Goal: Information Seeking & Learning: Learn about a topic

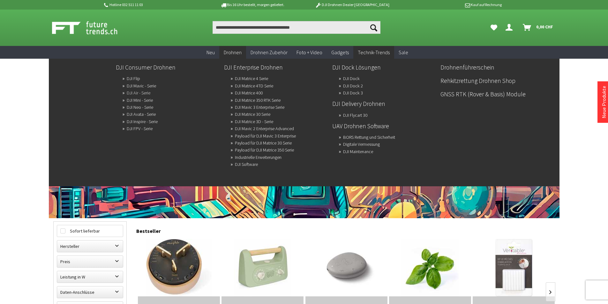
click at [143, 92] on link "DJI Air - Serie" at bounding box center [139, 92] width 24 height 9
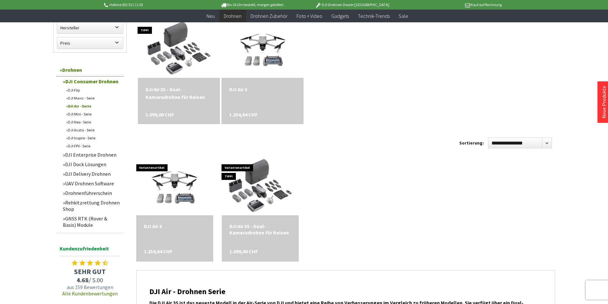
scroll to position [191, 0]
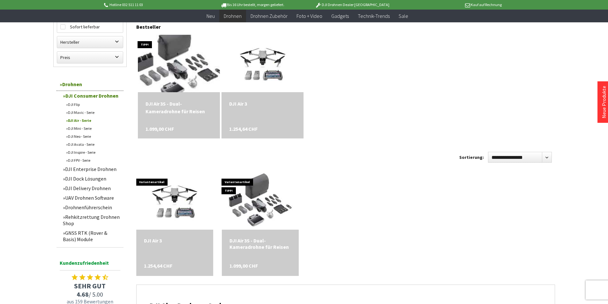
click at [190, 65] on img at bounding box center [178, 63] width 95 height 80
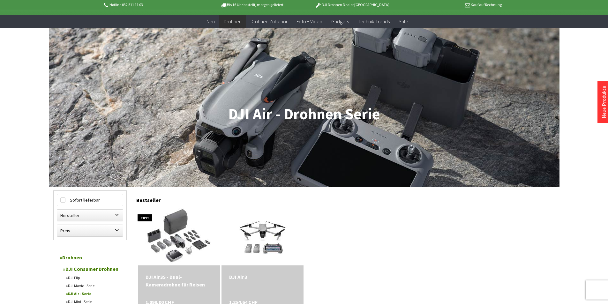
scroll to position [0, 0]
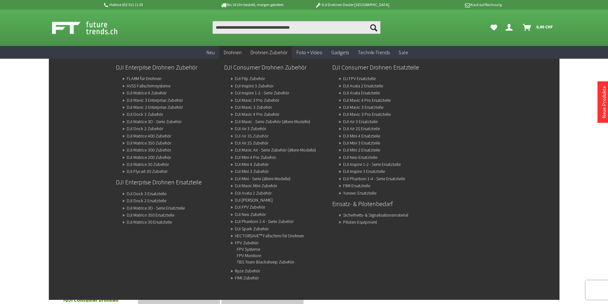
click at [257, 134] on link "DJI Air 3S Zubehör" at bounding box center [251, 135] width 33 height 9
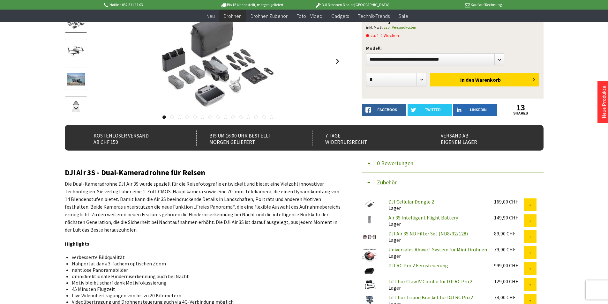
scroll to position [96, 0]
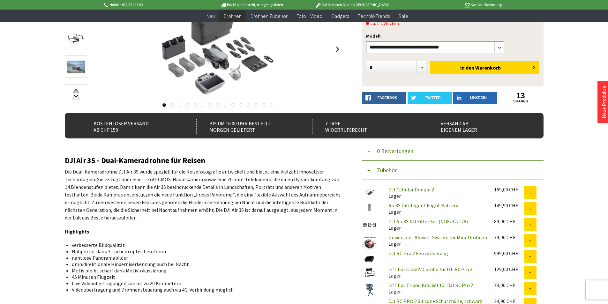
click at [431, 51] on select"] "**********" at bounding box center [435, 47] width 138 height 12
select select"] "***"
click at [366, 41] on select"] "**********" at bounding box center [435, 47] width 138 height 12
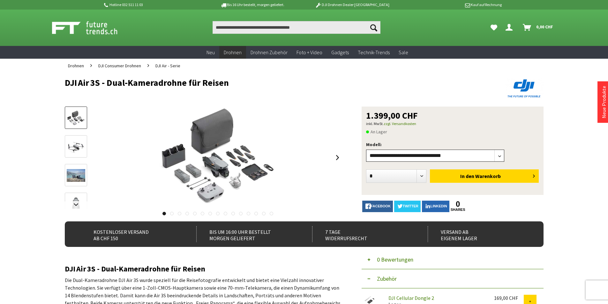
click at [418, 153] on select"] "**********" at bounding box center [435, 156] width 138 height 12
select select"] "***"
click at [366, 150] on select"] "**********" at bounding box center [435, 156] width 138 height 12
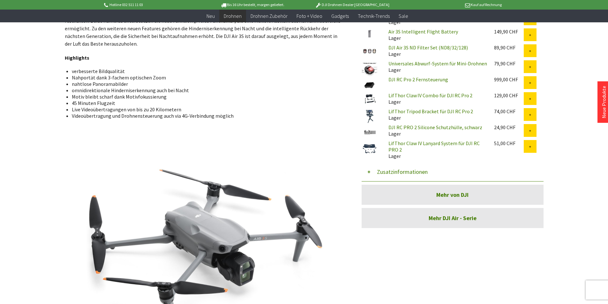
scroll to position [174, 0]
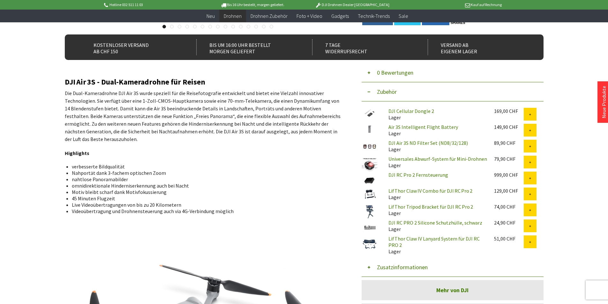
click at [393, 266] on button "Zusatzinformationen" at bounding box center [452, 267] width 182 height 19
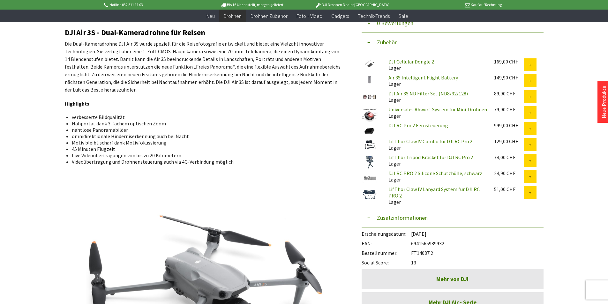
scroll to position [302, 0]
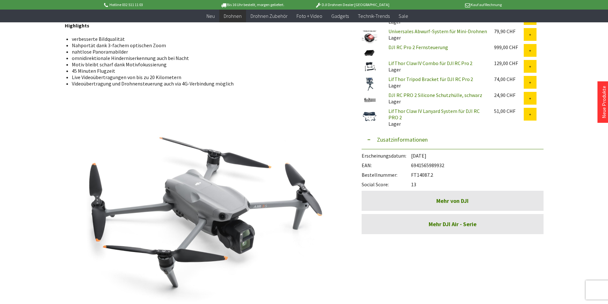
click at [381, 136] on button "Zusatzinformationen" at bounding box center [452, 139] width 182 height 19
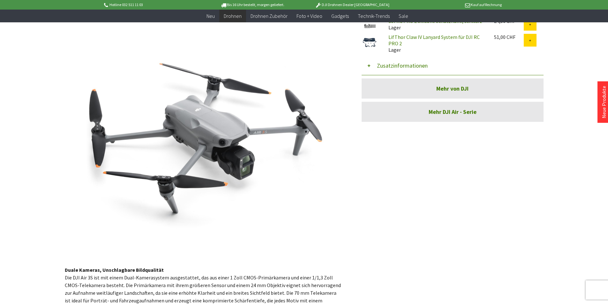
scroll to position [397, 0]
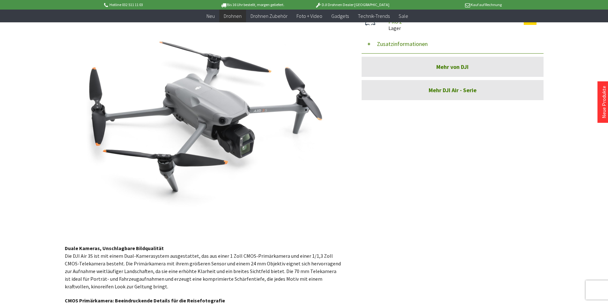
click at [458, 91] on link "Mehr DJI Air - Serie" at bounding box center [452, 90] width 182 height 20
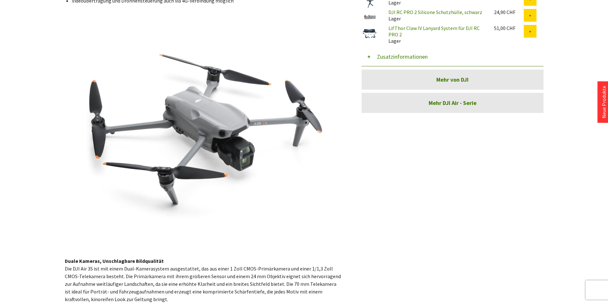
scroll to position [96, 0]
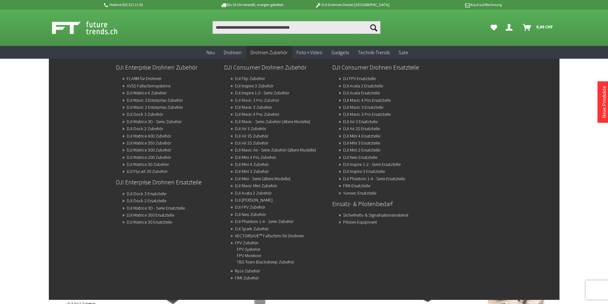
click at [267, 99] on link "DJI Mavic 3 Pro Zubehör" at bounding box center [257, 100] width 44 height 9
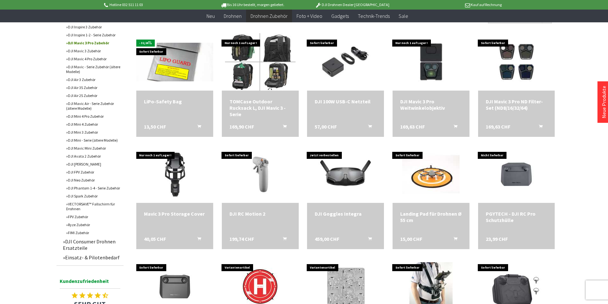
scroll to position [223, 0]
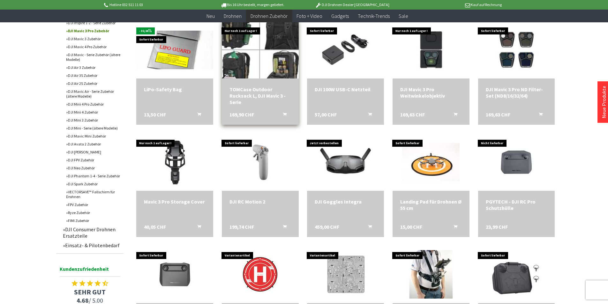
click at [263, 55] on img at bounding box center [259, 50] width 99 height 80
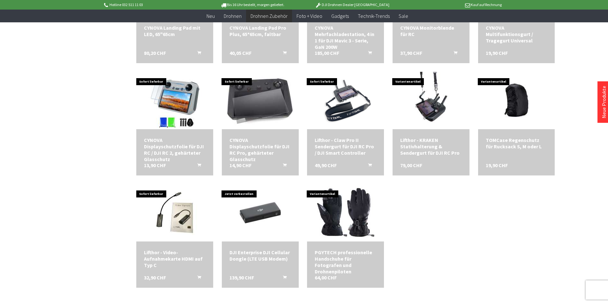
scroll to position [765, 0]
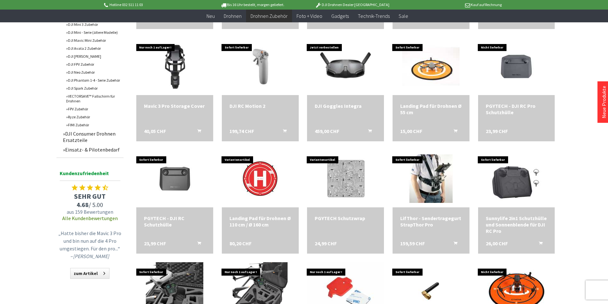
scroll to position [194, 0]
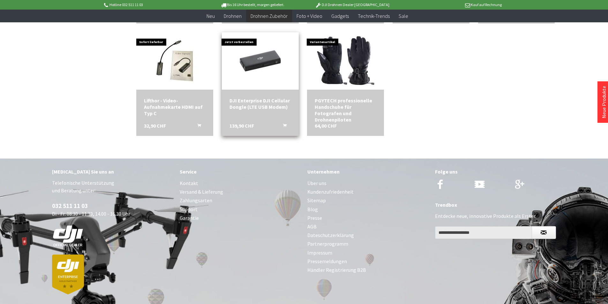
scroll to position [930, 0]
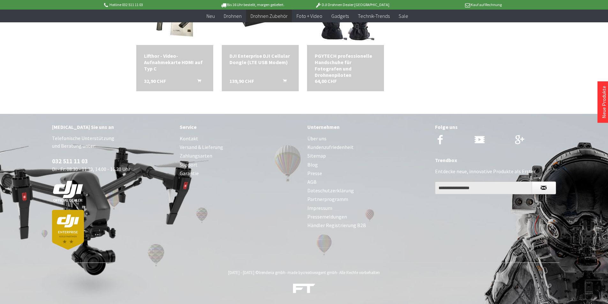
click at [207, 157] on link "Zahlungsarten" at bounding box center [240, 155] width 121 height 9
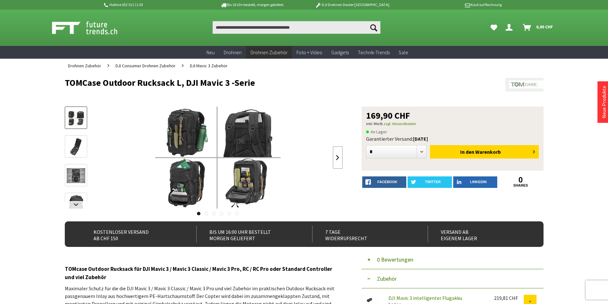
click at [338, 158] on link at bounding box center [338, 157] width 10 height 22
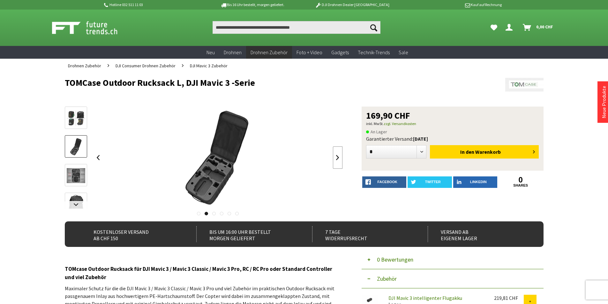
click at [338, 158] on link at bounding box center [338, 157] width 10 height 22
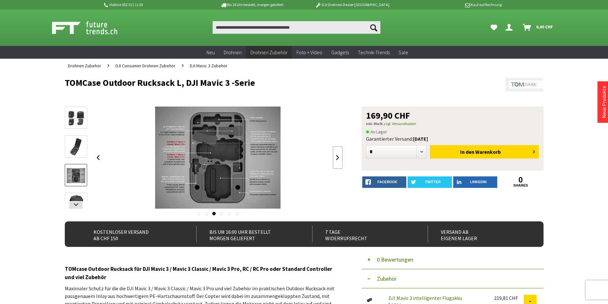
click at [338, 157] on link at bounding box center [338, 157] width 10 height 22
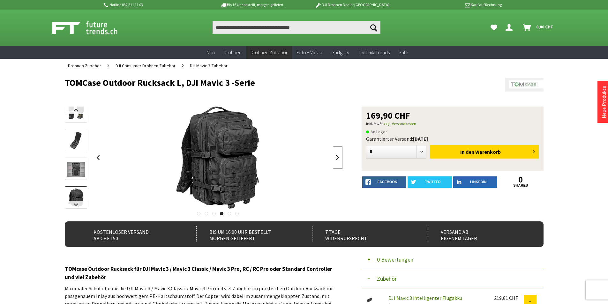
click at [338, 157] on link at bounding box center [338, 157] width 10 height 22
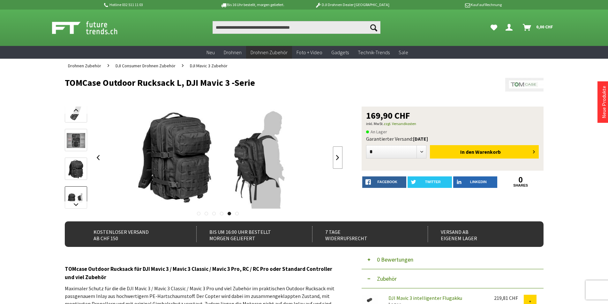
click at [338, 157] on link at bounding box center [338, 157] width 10 height 22
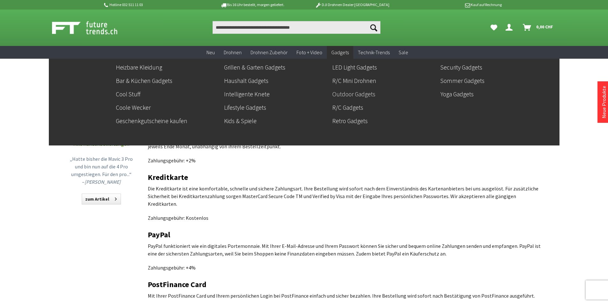
click at [349, 93] on link "Outdoor Gadgets" at bounding box center [383, 94] width 103 height 11
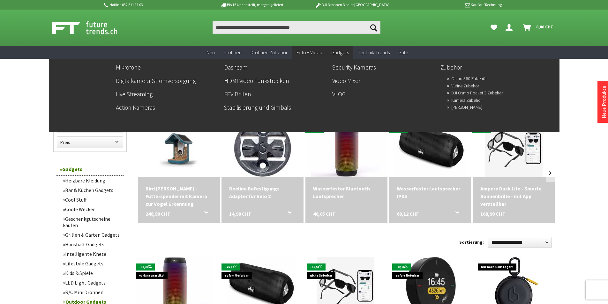
click at [233, 93] on link "FPV Brillen" at bounding box center [275, 94] width 103 height 11
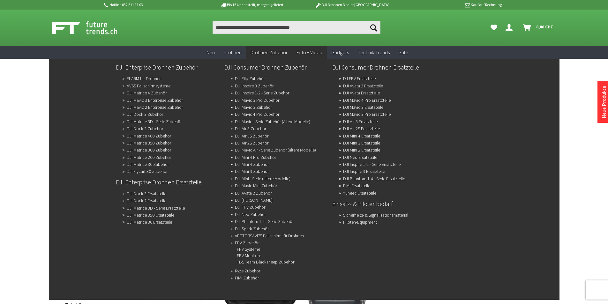
click at [287, 148] on link "DJI Mavic Air - Serie Zubehör (ältere Modelle)" at bounding box center [275, 149] width 81 height 9
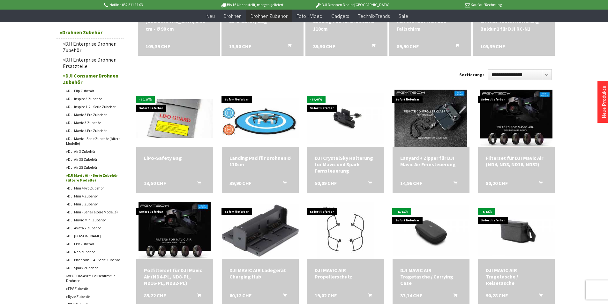
scroll to position [159, 0]
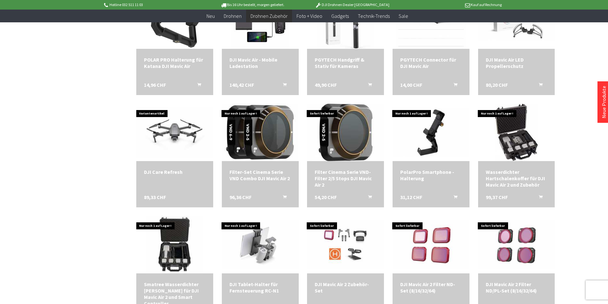
scroll to position [861, 0]
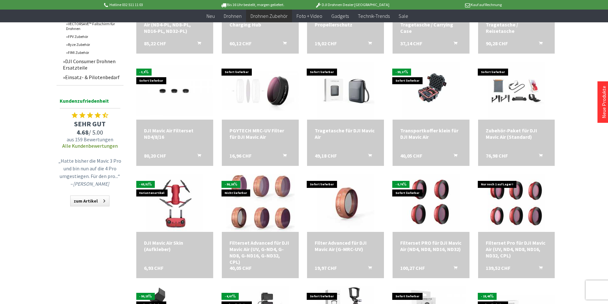
scroll to position [199, 0]
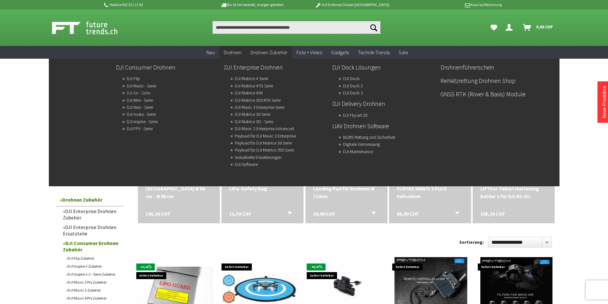
click at [140, 94] on link "DJI Air - Serie" at bounding box center [139, 92] width 24 height 9
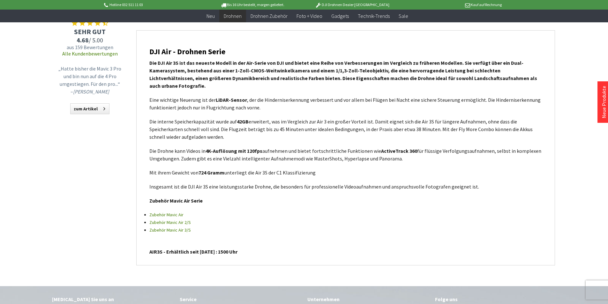
scroll to position [415, 0]
